Goal: Task Accomplishment & Management: Use online tool/utility

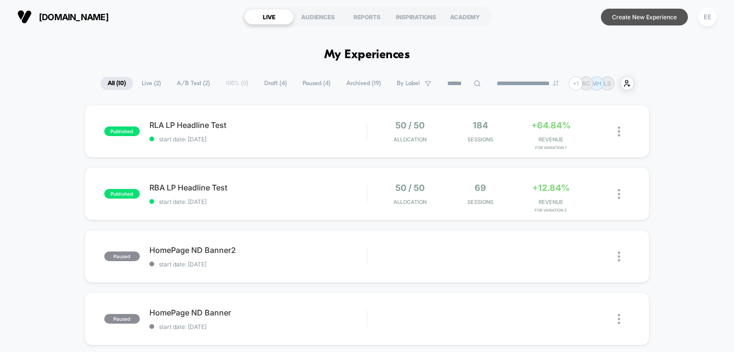
click at [657, 17] on button "Create New Experience" at bounding box center [644, 17] width 87 height 17
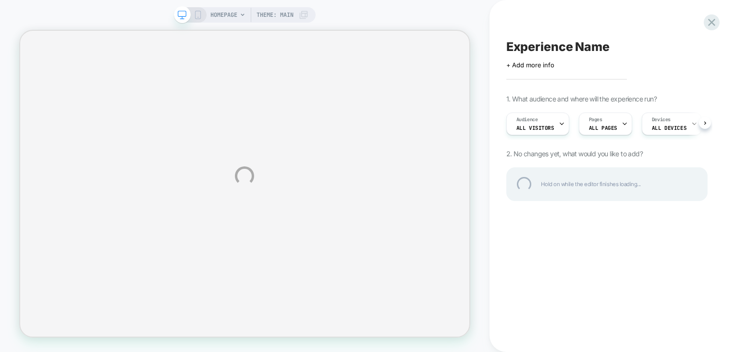
click at [232, 19] on div "HOMEPAGE Theme: MAIN Experience Name Click to edit experience details + Add mor…" at bounding box center [367, 176] width 734 height 352
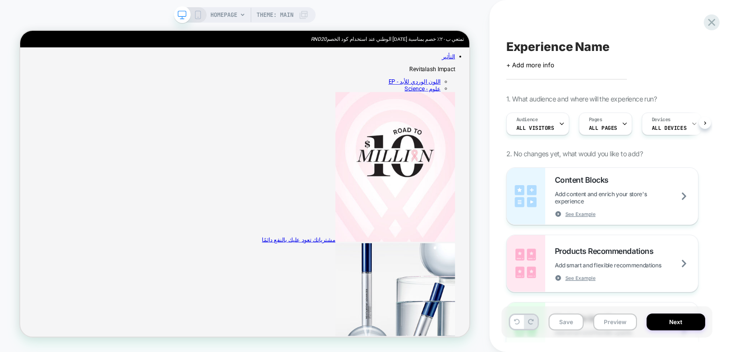
click at [231, 15] on span "HOMEPAGE" at bounding box center [223, 14] width 27 height 15
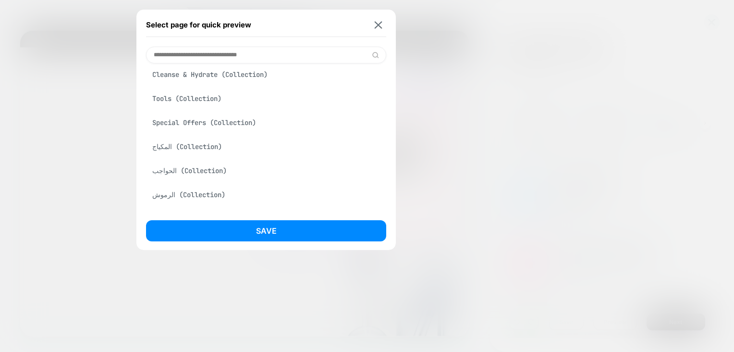
click at [161, 60] on div "Checkout" at bounding box center [266, 50] width 240 height 18
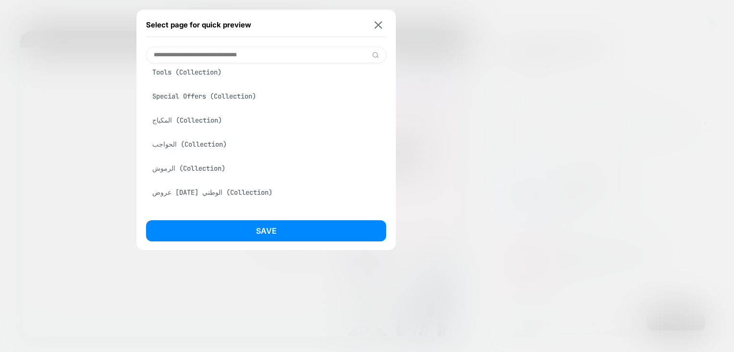
scroll to position [53, 0]
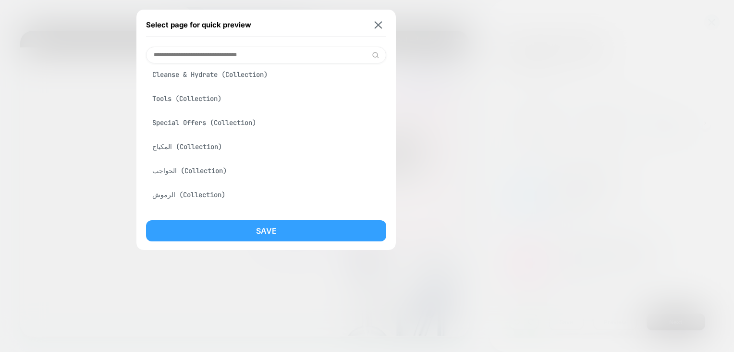
click at [254, 225] on button "Save" at bounding box center [266, 230] width 240 height 21
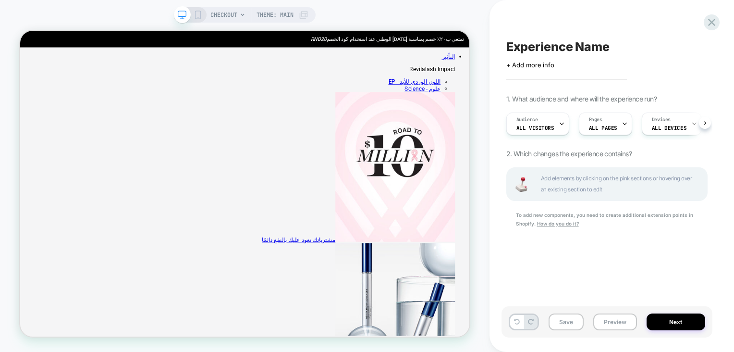
scroll to position [0, 0]
click at [198, 8] on div "CHECKOUT Theme: MAIN" at bounding box center [245, 14] width 142 height 15
click at [198, 10] on div "CHECKOUT Theme: MAIN" at bounding box center [245, 14] width 142 height 15
click at [195, 14] on rect at bounding box center [197, 15] width 5 height 8
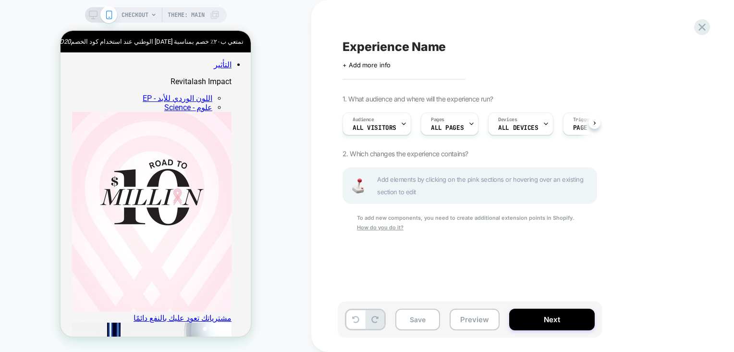
click at [90, 13] on icon at bounding box center [93, 15] width 9 height 9
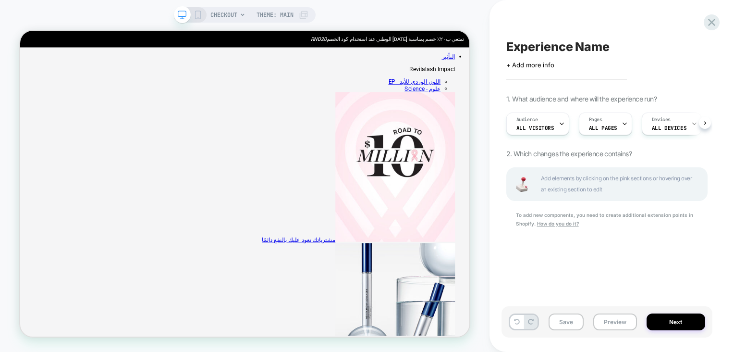
click at [219, 15] on span "CHECKOUT" at bounding box center [223, 14] width 27 height 15
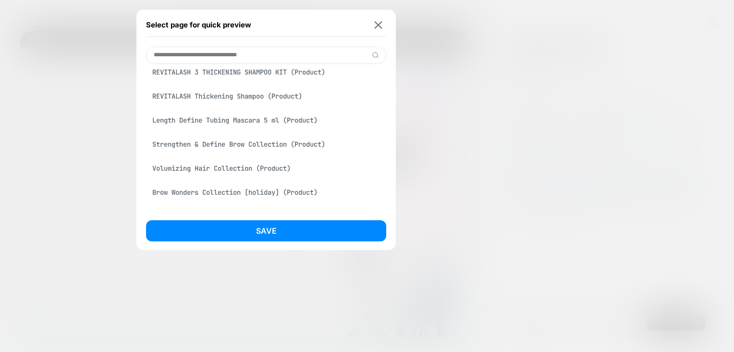
scroll to position [528, 0]
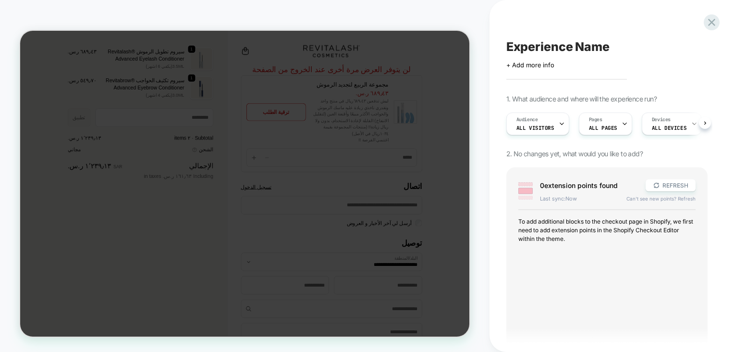
click at [387, 115] on div at bounding box center [244, 184] width 449 height 306
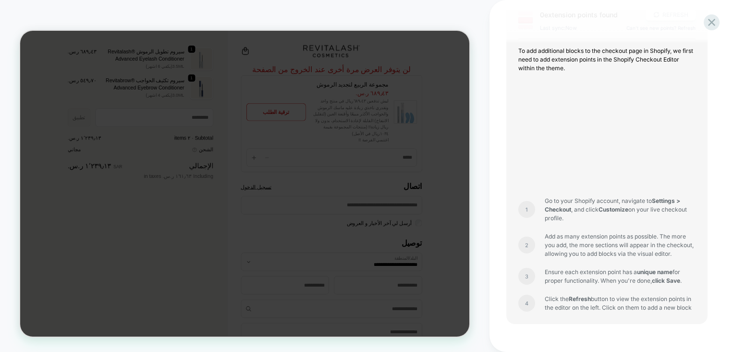
scroll to position [218, 0]
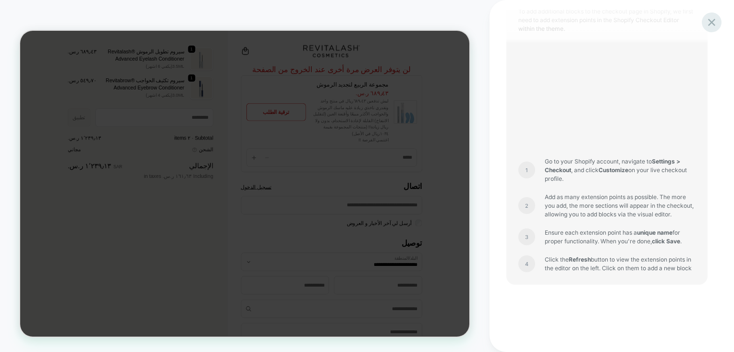
click at [707, 21] on icon at bounding box center [711, 22] width 13 height 13
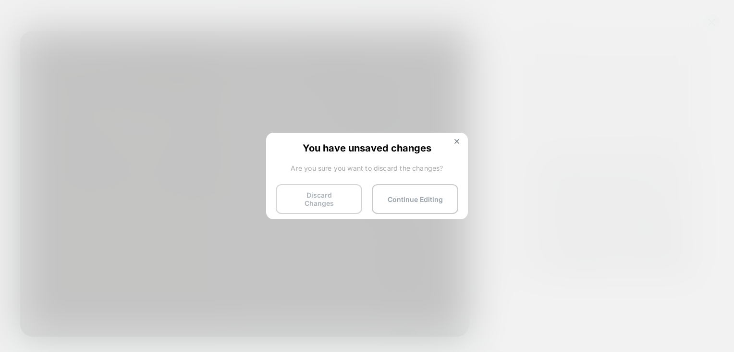
click at [325, 200] on button "Discard Changes" at bounding box center [319, 199] width 86 height 30
